Goal: Task Accomplishment & Management: Manage account settings

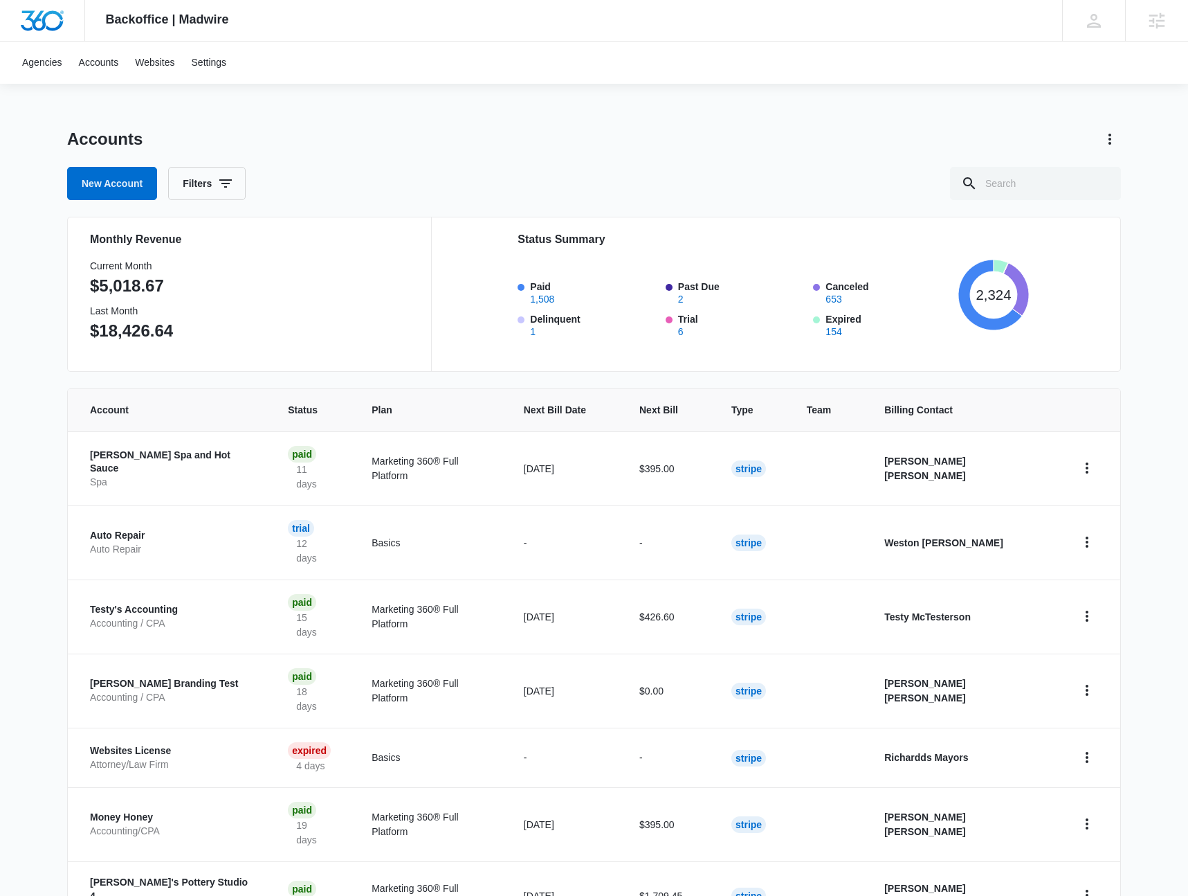
drag, startPoint x: 697, startPoint y: 68, endPoint x: 698, endPoint y: 84, distance: 15.9
click at [697, 67] on div "Agencies Accounts Websites Settings" at bounding box center [594, 63] width 1161 height 42
drag, startPoint x: 1112, startPoint y: 141, endPoint x: 1085, endPoint y: 149, distance: 28.2
click at [1112, 140] on icon "Actions" at bounding box center [1110, 139] width 17 height 17
drag, startPoint x: 867, startPoint y: 163, endPoint x: 844, endPoint y: 164, distance: 22.2
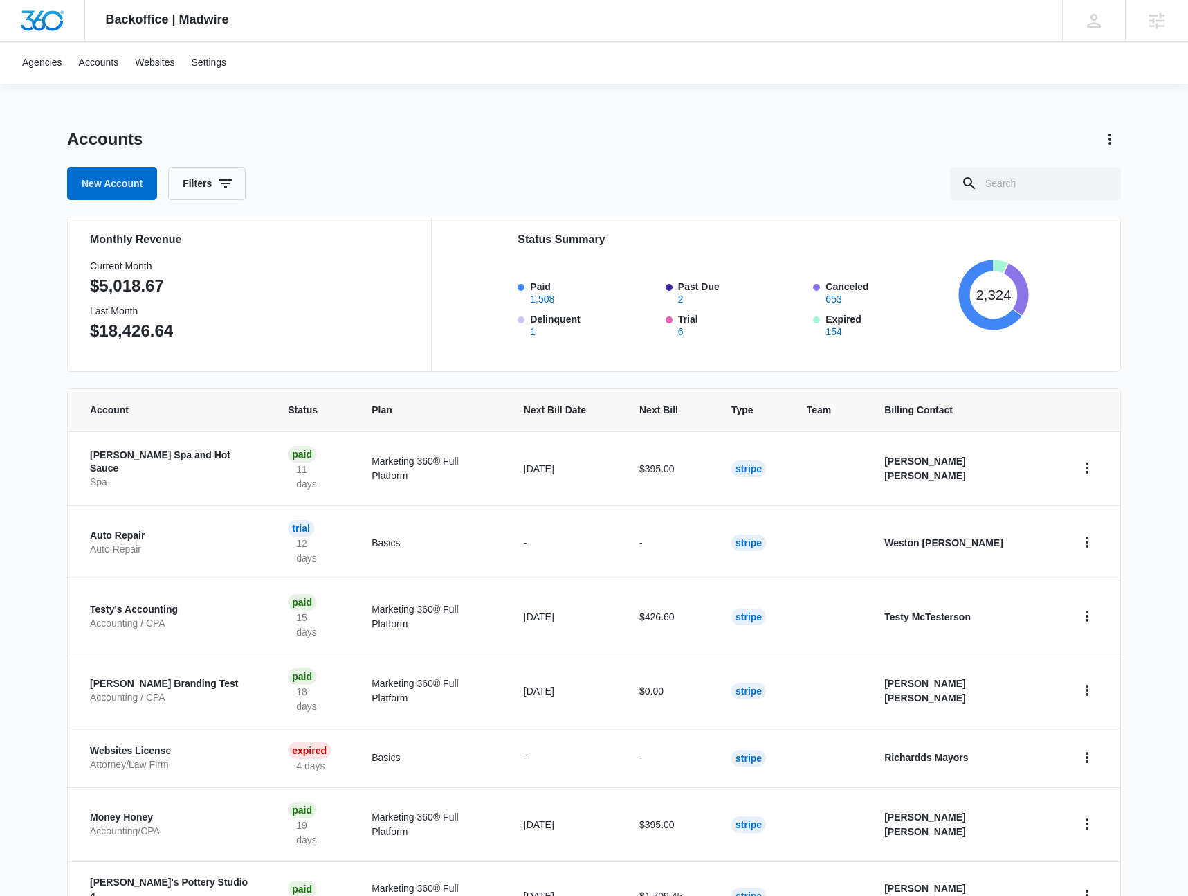
click at [867, 163] on div "Accounts New Account Filters" at bounding box center [594, 164] width 1054 height 72
click at [520, 192] on div "New Account Filters" at bounding box center [594, 183] width 1054 height 33
click at [415, 68] on div "Agencies Accounts Websites Settings" at bounding box center [594, 63] width 1161 height 42
